Goal: Find specific page/section: Find specific page/section

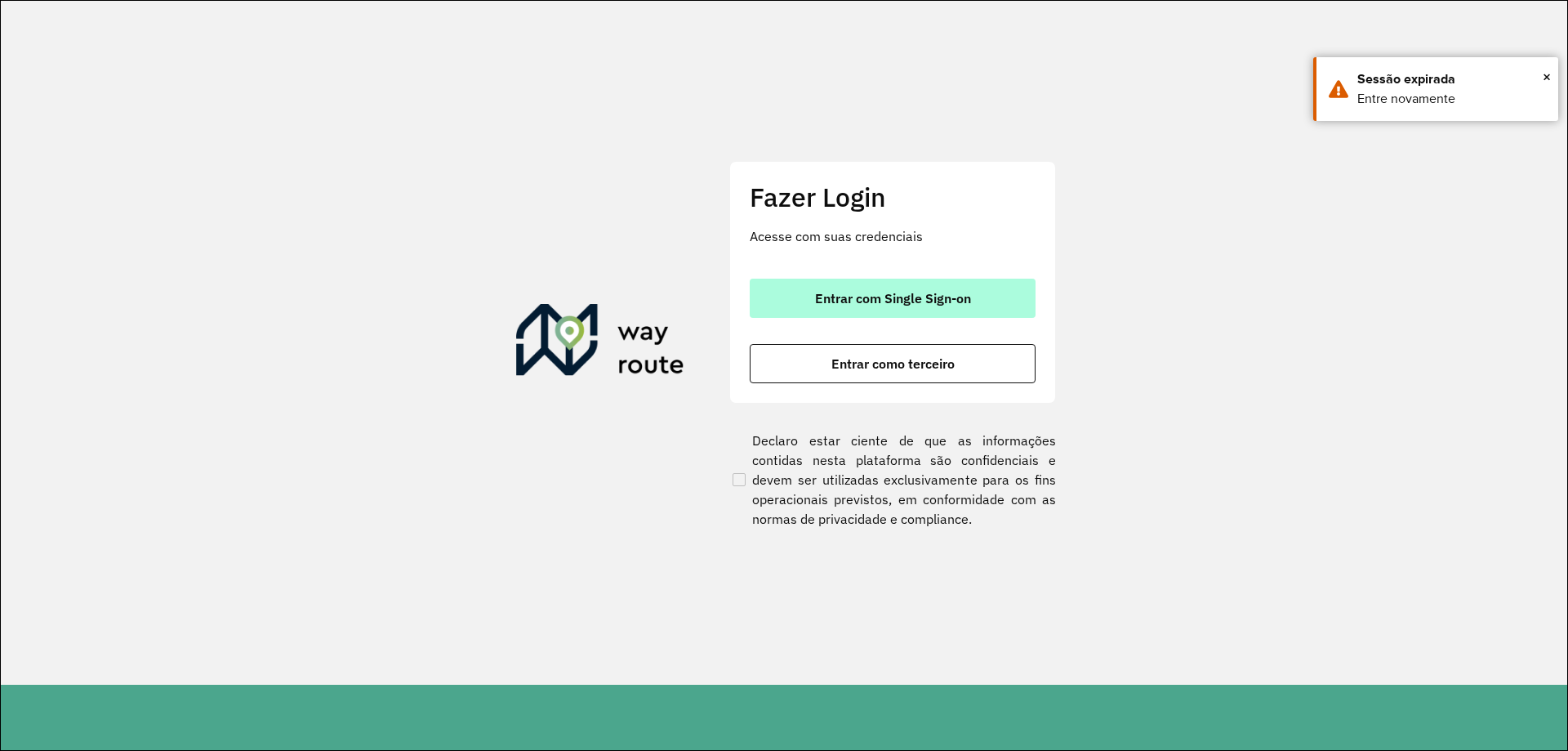
click at [923, 284] on button "Entrar com Single Sign-on" at bounding box center [892, 298] width 286 height 40
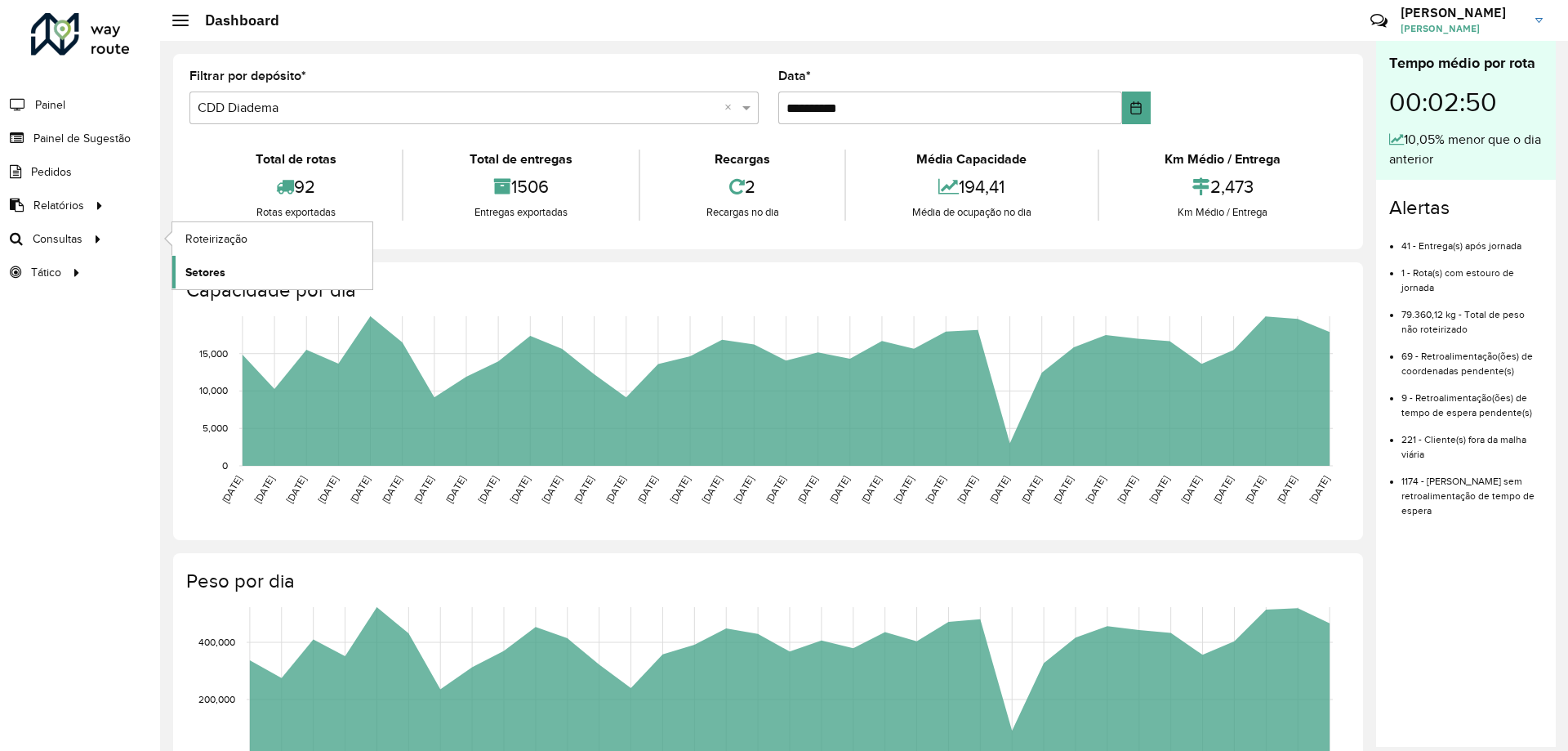
click at [222, 262] on link "Setores" at bounding box center [272, 271] width 200 height 33
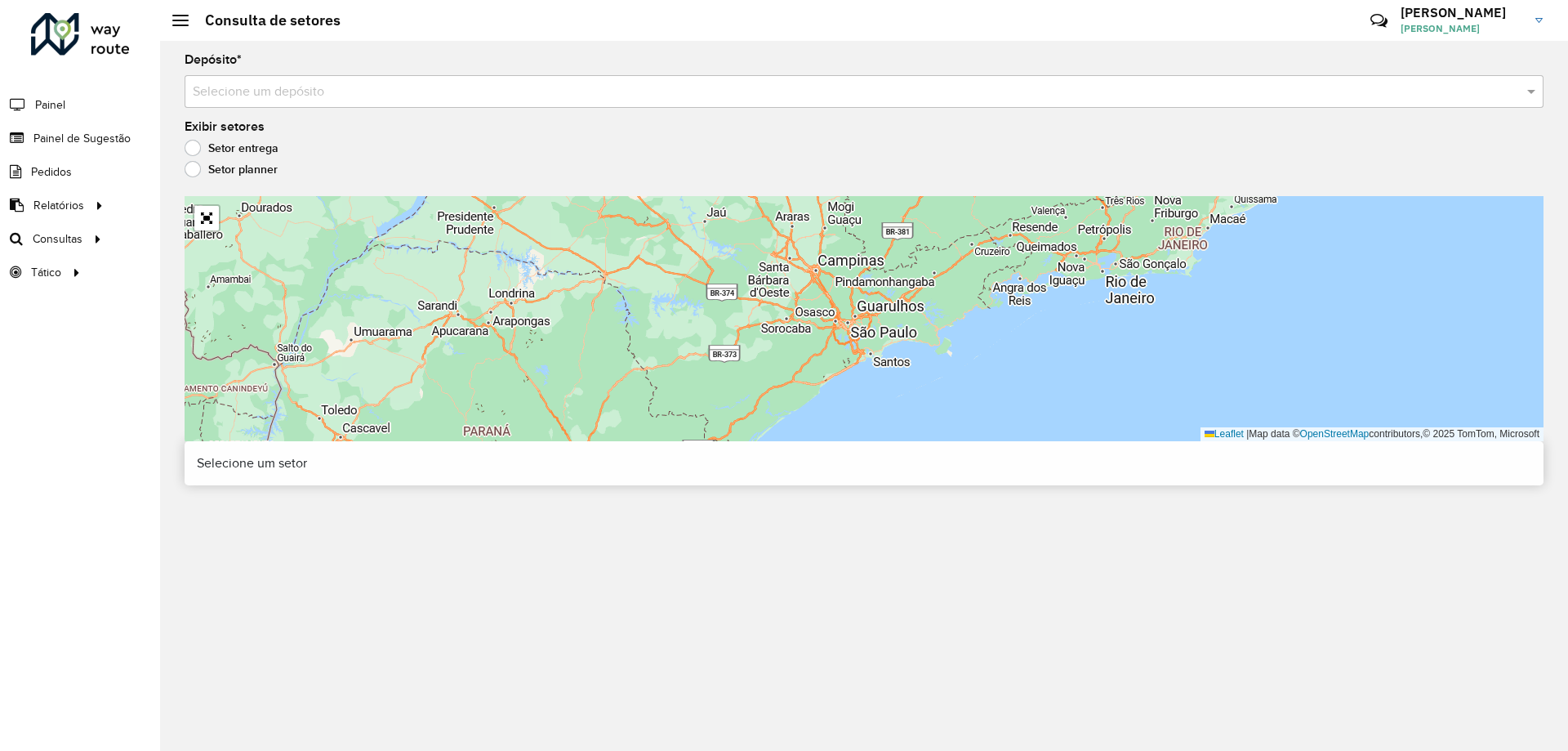
click at [502, 98] on input "text" at bounding box center [848, 92] width 1310 height 19
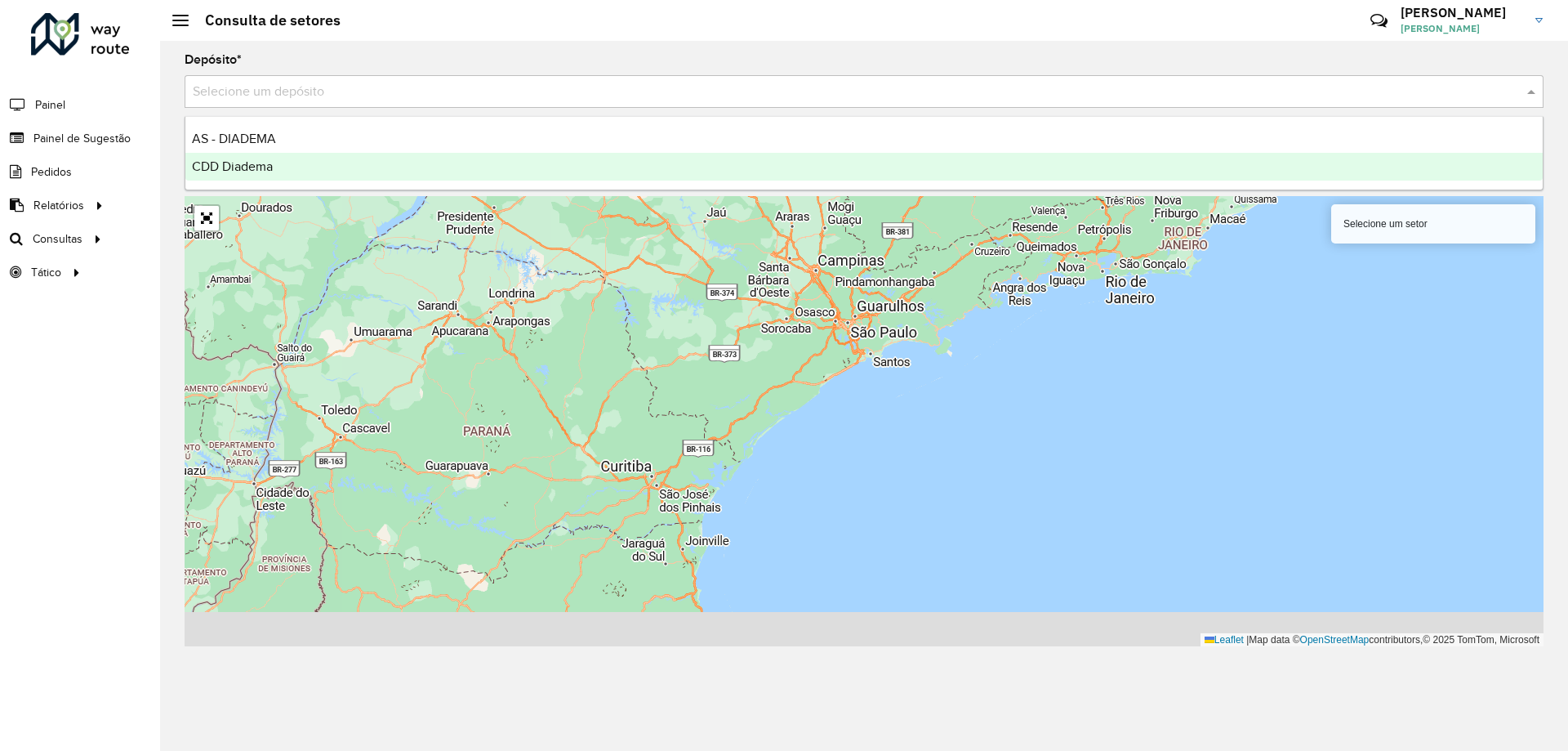
click at [491, 166] on div "CDD Diadema" at bounding box center [864, 166] width 1357 height 28
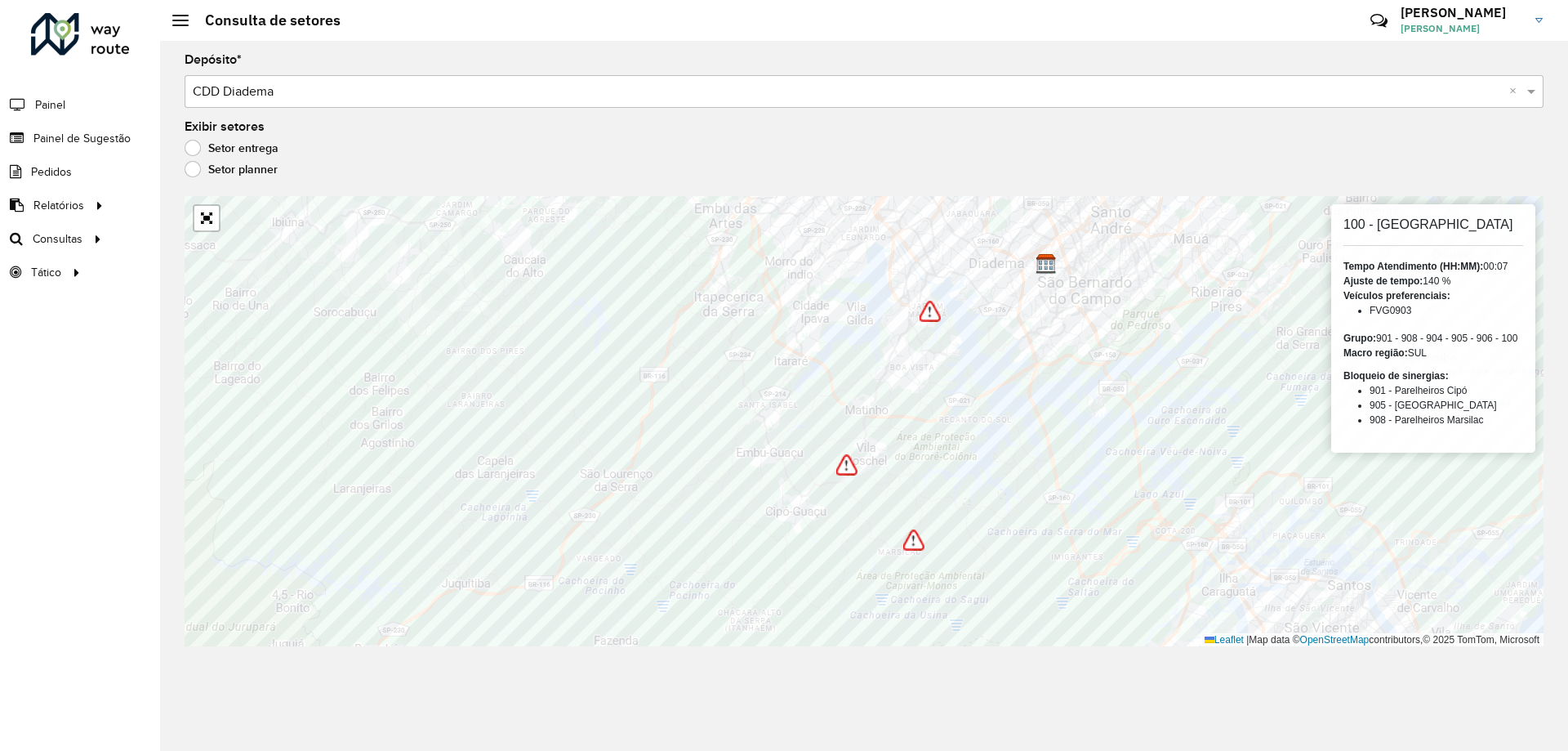
click at [1399, 225] on h6 "100 - [GEOGRAPHIC_DATA]" at bounding box center [1433, 224] width 179 height 15
copy h6 "Jardim"
click at [1400, 223] on h6 "906 - Interlagos II" at bounding box center [1433, 224] width 179 height 15
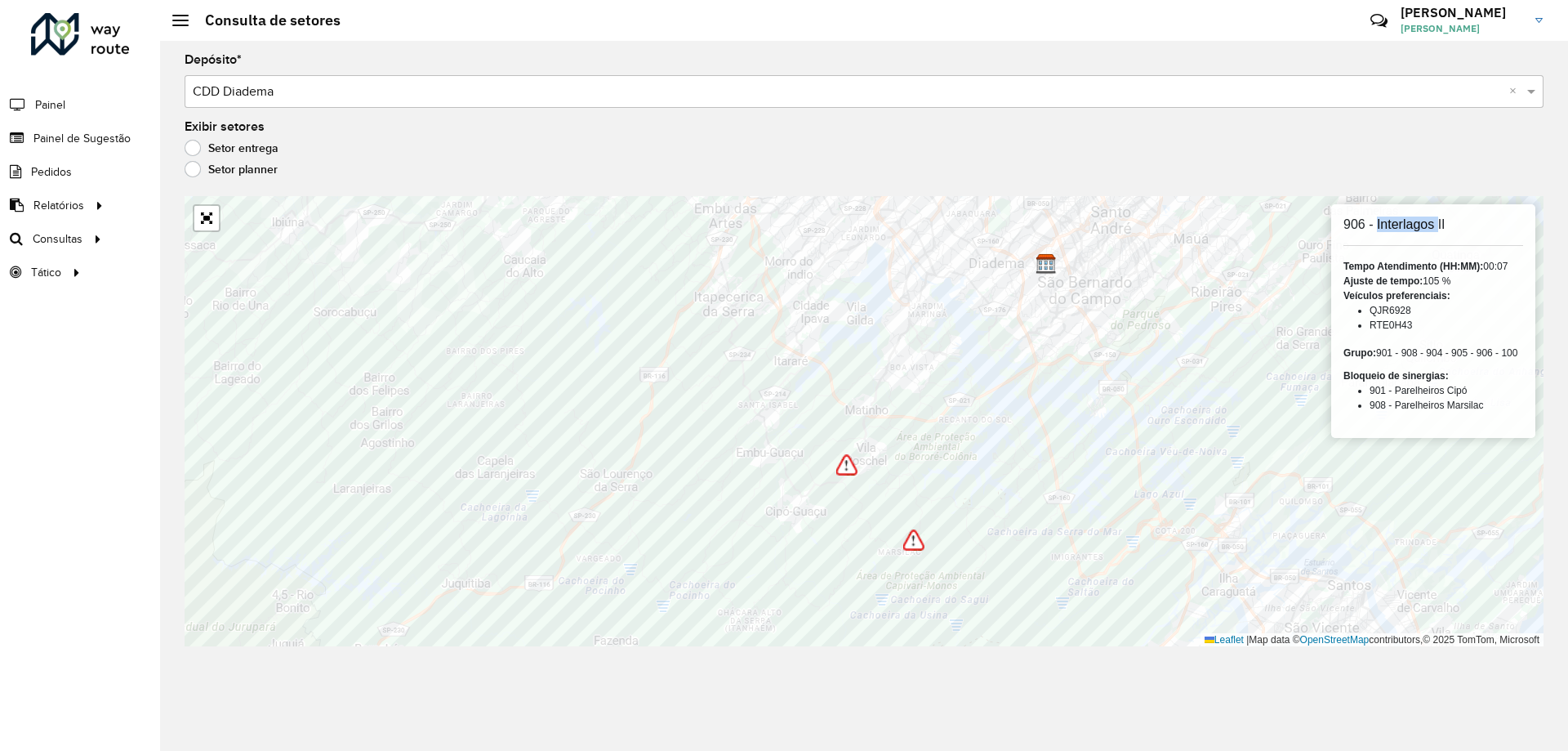
click at [1400, 223] on h6 "906 - Interlagos II" at bounding box center [1433, 224] width 179 height 15
